Goal: Contribute content: Add original content to the website for others to see

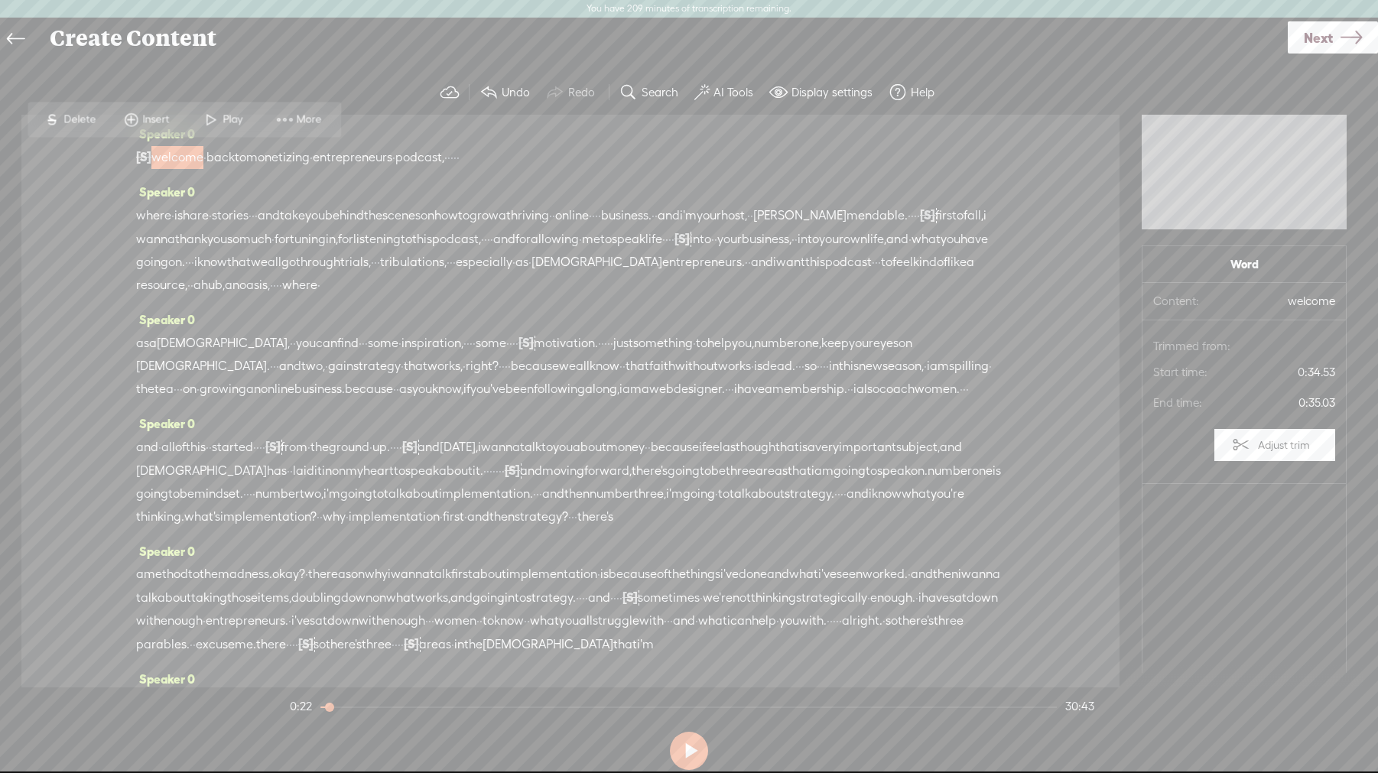
click at [1335, 39] on link "Next" at bounding box center [1333, 37] width 90 height 32
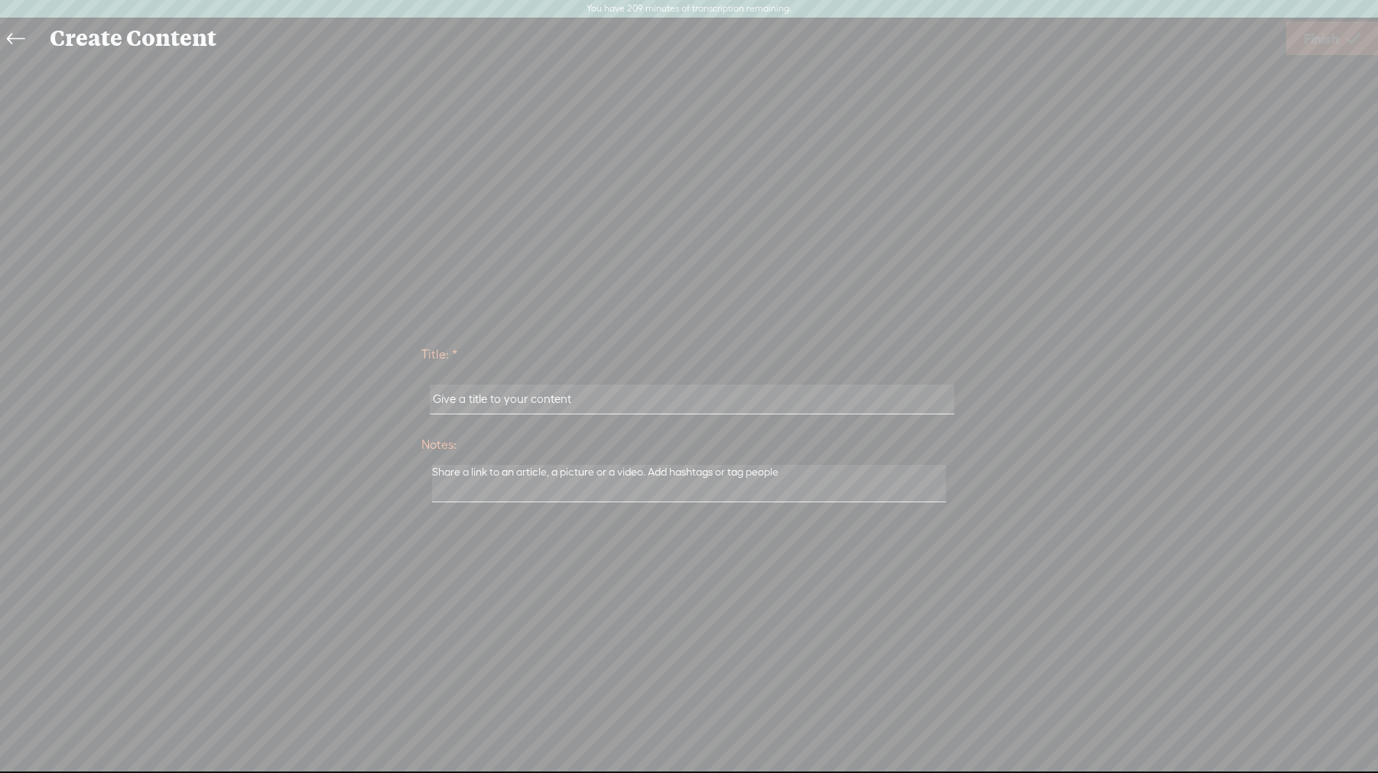
click at [586, 406] on input "text" at bounding box center [692, 400] width 524 height 30
click at [571, 397] on input "text" at bounding box center [692, 400] width 524 height 30
click at [471, 400] on input "text" at bounding box center [692, 400] width 524 height 30
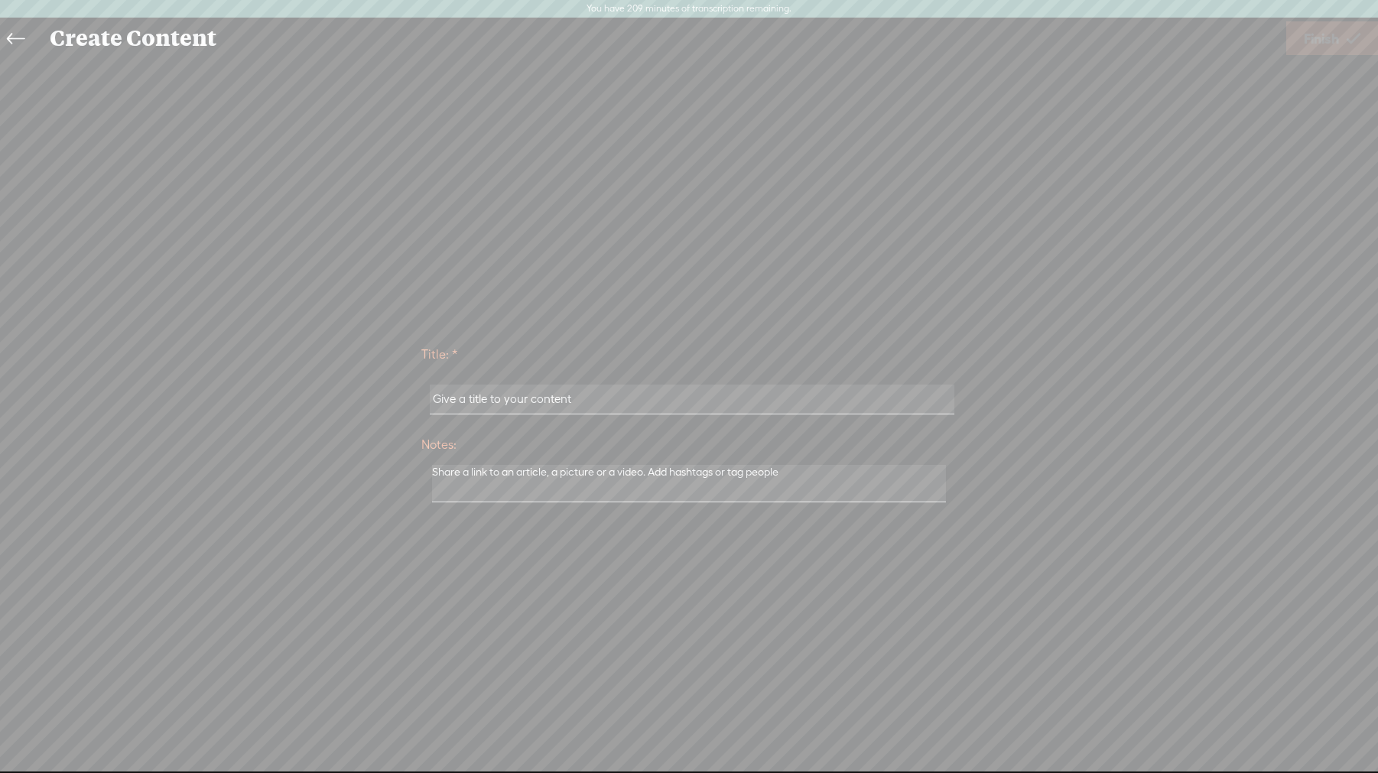
click at [471, 400] on input "text" at bounding box center [692, 400] width 524 height 30
type input "Implementation, Strategy & Mindset"
drag, startPoint x: 1322, startPoint y: 41, endPoint x: 1290, endPoint y: 43, distance: 31.4
click at [1322, 41] on span "Finish" at bounding box center [1321, 38] width 35 height 39
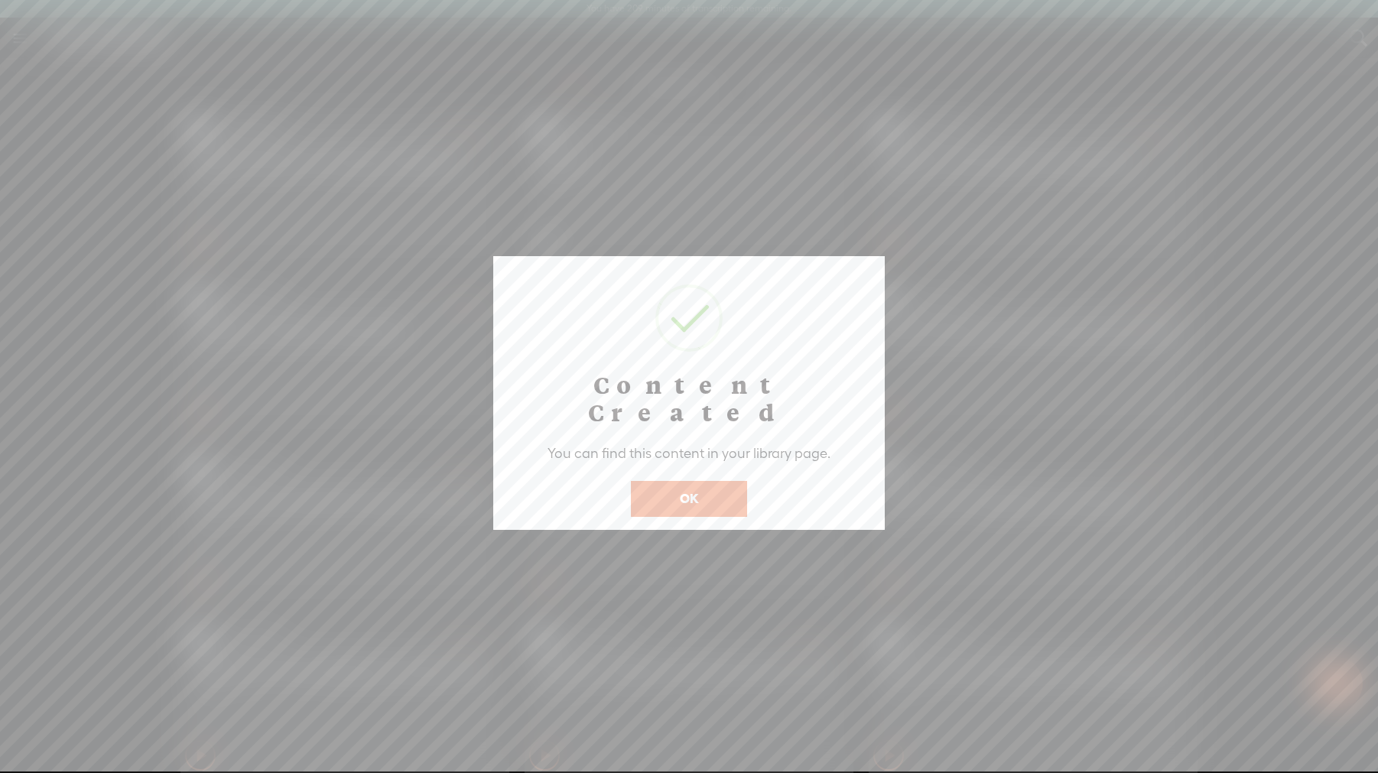
click at [678, 481] on button "OK" at bounding box center [689, 498] width 116 height 35
